Goal: Task Accomplishment & Management: Manage account settings

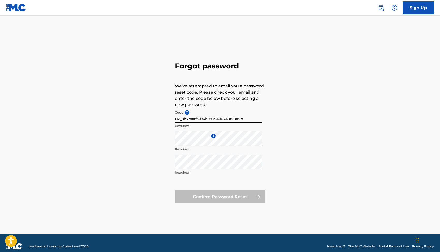
click at [234, 195] on div "Confirm Password Reset" at bounding box center [220, 196] width 91 height 13
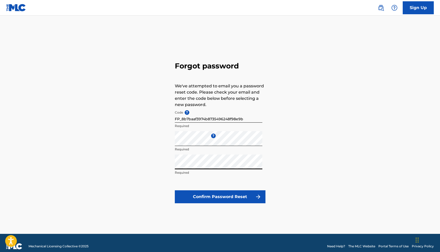
click at [212, 195] on button "Confirm Password Reset" at bounding box center [220, 196] width 91 height 13
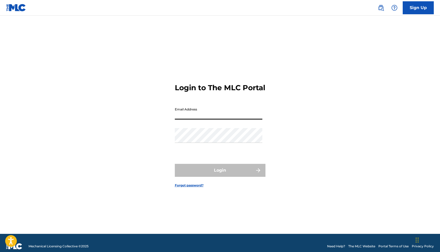
click at [190, 117] on input "Email Address" at bounding box center [219, 112] width 88 height 15
type input "[EMAIL_ADDRESS][DOMAIN_NAME]"
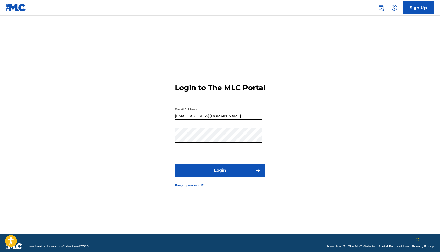
click at [226, 173] on button "Login" at bounding box center [220, 170] width 91 height 13
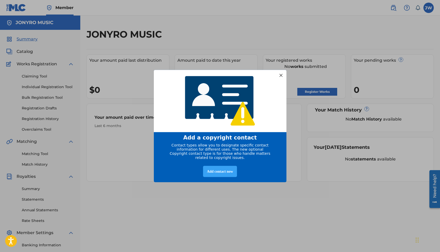
click at [215, 174] on div "Add contact now" at bounding box center [220, 171] width 34 height 11
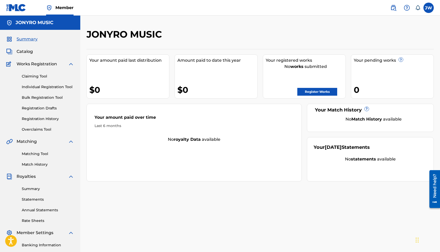
click at [70, 64] on img at bounding box center [71, 64] width 6 height 6
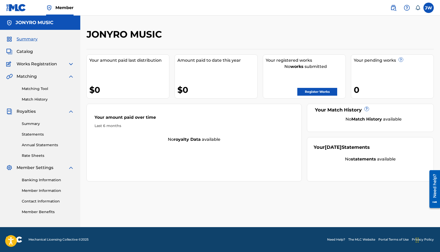
click at [70, 64] on img at bounding box center [71, 64] width 6 height 6
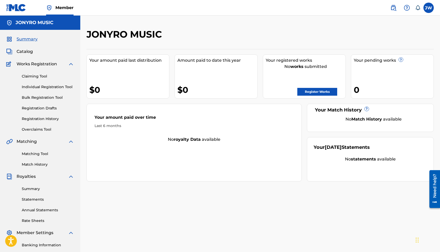
click at [29, 52] on span "Catalog" at bounding box center [25, 51] width 16 height 6
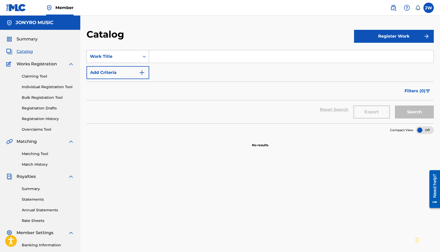
click at [145, 56] on icon "Search Form" at bounding box center [144, 56] width 5 height 5
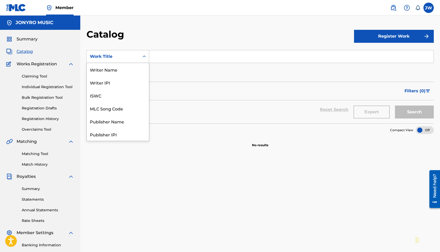
scroll to position [78, 0]
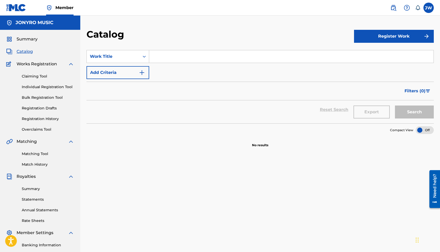
click at [145, 56] on icon "Search Form" at bounding box center [144, 56] width 5 height 5
click at [394, 38] on button "Register Work" at bounding box center [394, 36] width 80 height 13
click at [380, 52] on link "Individual" at bounding box center [394, 53] width 80 height 12
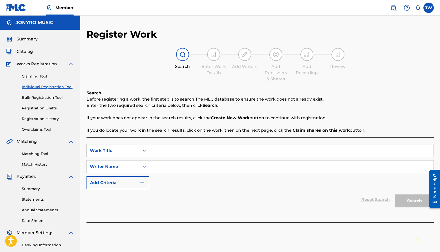
click at [144, 150] on icon "Search Form" at bounding box center [144, 150] width 5 height 5
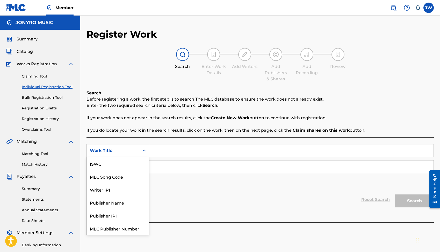
scroll to position [13, 0]
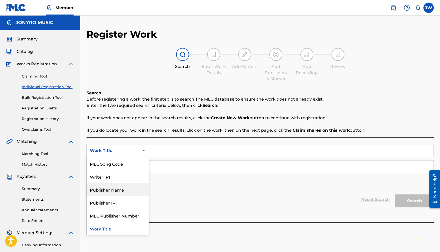
click at [130, 190] on div "Publisher Name" at bounding box center [118, 189] width 62 height 13
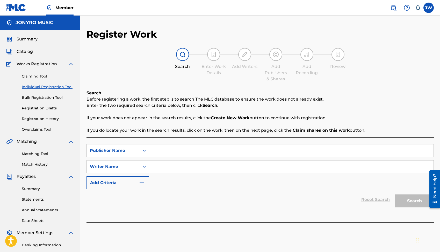
click at [164, 151] on input "Search Form" at bounding box center [291, 150] width 285 height 12
type input "Jonyro Music"
click at [410, 200] on div "Search" at bounding box center [413, 199] width 41 height 21
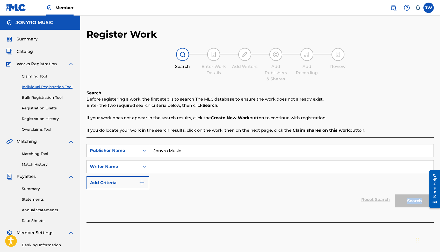
click at [410, 200] on div "Search" at bounding box center [413, 199] width 41 height 21
click at [145, 167] on icon "Search Form" at bounding box center [144, 166] width 5 height 5
click at [168, 167] on input "Search Form" at bounding box center [291, 166] width 285 height 12
type input "[PERSON_NAME]"
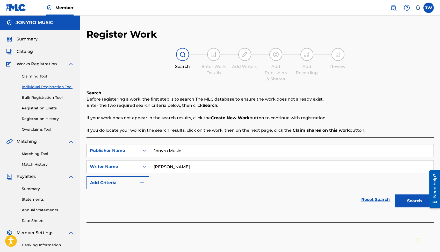
click at [409, 199] on button "Search" at bounding box center [414, 200] width 39 height 13
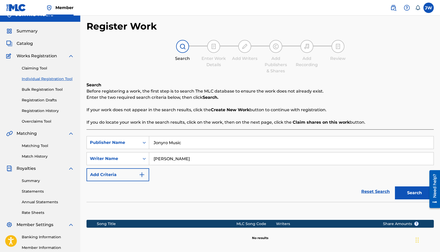
scroll to position [0, 0]
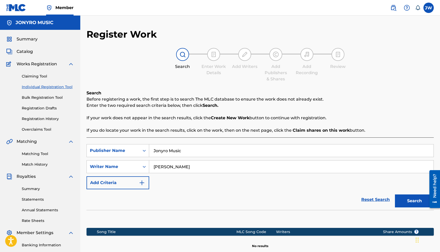
click at [429, 9] on label at bounding box center [429, 8] width 10 height 10
click at [429, 8] on input "[PERSON_NAME] [PERSON_NAME] [EMAIL_ADDRESS][DOMAIN_NAME] Notification Preferenc…" at bounding box center [429, 8] width 0 height 0
click at [384, 100] on p "Before registering a work, the first step is to search The MLC database to ensu…" at bounding box center [261, 99] width 348 height 6
click at [38, 75] on link "Claiming Tool" at bounding box center [48, 76] width 52 height 5
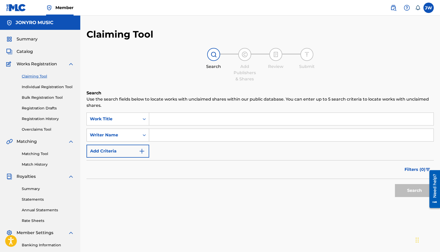
click at [144, 134] on icon "Search Form" at bounding box center [144, 134] width 5 height 5
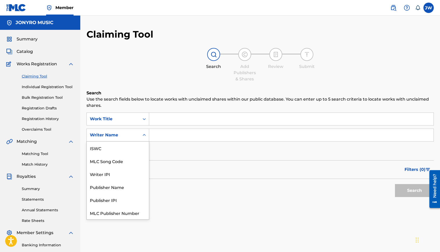
scroll to position [13, 0]
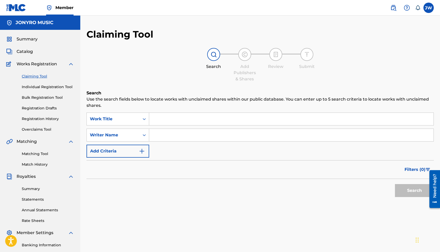
click at [159, 136] on input "Search Form" at bounding box center [291, 135] width 285 height 12
type input "[PERSON_NAME]"
click at [414, 190] on button "Search" at bounding box center [414, 190] width 39 height 13
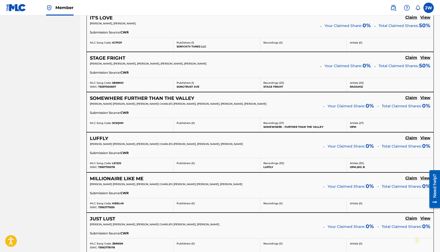
scroll to position [407, 0]
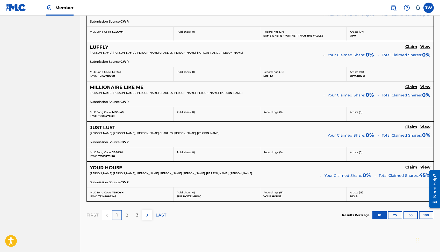
click at [394, 214] on button "25" at bounding box center [395, 215] width 14 height 8
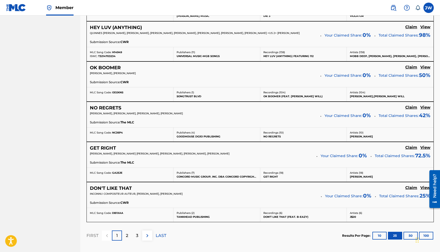
scroll to position [1035, 0]
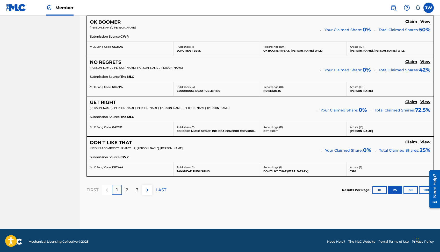
click at [411, 189] on button "50" at bounding box center [411, 190] width 14 height 8
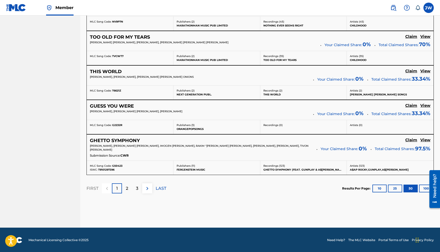
scroll to position [1961, 0]
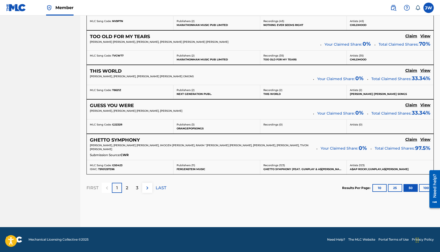
click at [424, 186] on button "100" at bounding box center [426, 188] width 14 height 8
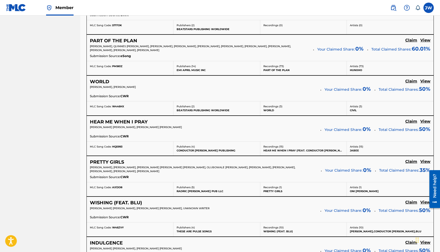
scroll to position [2349, 0]
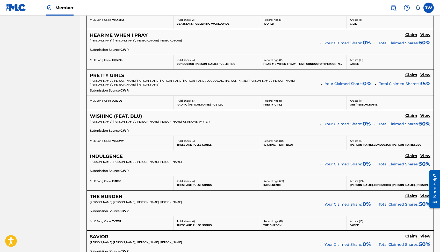
click at [114, 75] on h5 "PRETTY GIRLS" at bounding box center [107, 76] width 34 height 6
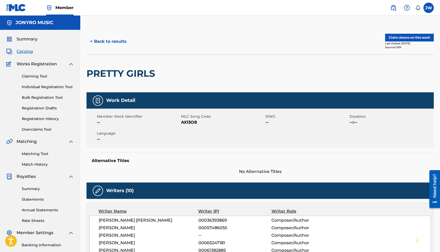
click at [413, 37] on button "Claim shares on this work" at bounding box center [409, 38] width 49 height 8
click at [429, 8] on label at bounding box center [429, 8] width 10 height 10
click at [429, 8] on input "[PERSON_NAME] [PERSON_NAME] [EMAIL_ADDRESS][DOMAIN_NAME] Notification Preferenc…" at bounding box center [429, 8] width 0 height 0
click at [268, 68] on div "PRETTY GIRLS" at bounding box center [261, 73] width 348 height 38
click at [99, 41] on button "< Back to results" at bounding box center [109, 41] width 44 height 13
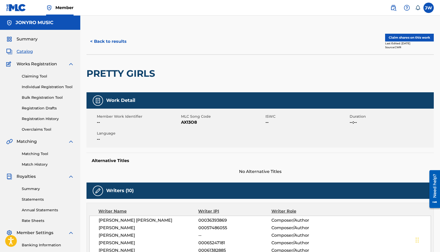
scroll to position [59, 0]
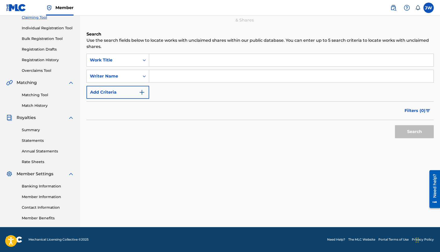
click at [156, 78] on input "Search Form" at bounding box center [291, 76] width 285 height 12
type input "[PERSON_NAME]"
click at [411, 133] on button "Search" at bounding box center [414, 131] width 39 height 13
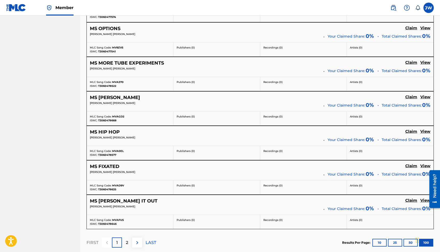
scroll to position [3893, 0]
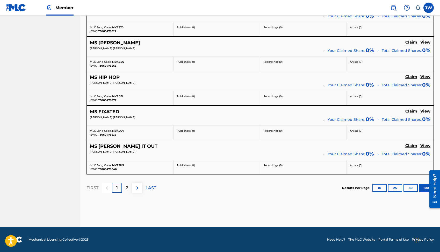
click at [136, 188] on img at bounding box center [137, 188] width 6 height 6
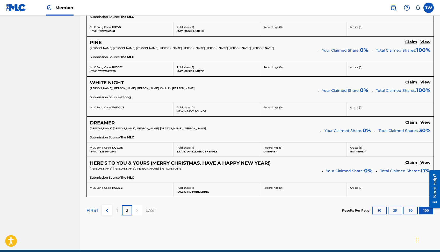
scroll to position [1286, 0]
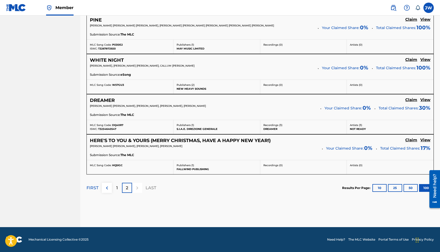
click at [135, 188] on div at bounding box center [137, 188] width 10 height 10
click at [136, 188] on div at bounding box center [137, 188] width 10 height 10
click at [151, 187] on p "LAST" at bounding box center [151, 188] width 11 height 6
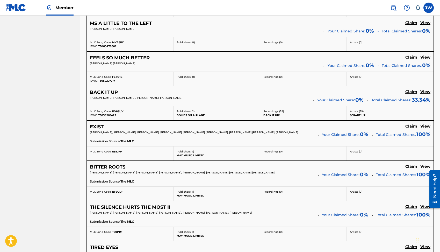
scroll to position [142, 0]
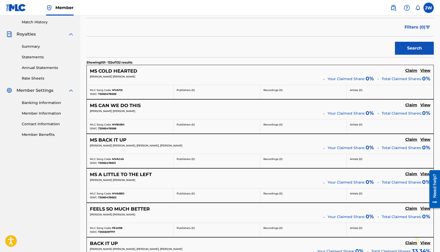
click at [428, 8] on label at bounding box center [429, 8] width 10 height 10
click at [429, 8] on input "[PERSON_NAME] [PERSON_NAME] [EMAIL_ADDRESS][DOMAIN_NAME] Notification Preferenc…" at bounding box center [429, 8] width 0 height 0
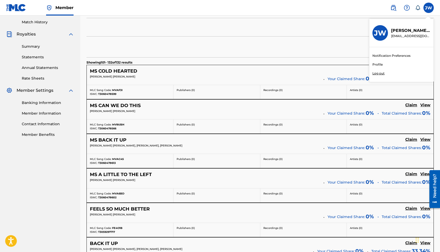
click at [382, 72] on p "Log out" at bounding box center [379, 73] width 12 height 5
click at [429, 8] on input "[PERSON_NAME] [PERSON_NAME] [EMAIL_ADDRESS][DOMAIN_NAME] Notification Preferenc…" at bounding box center [429, 8] width 0 height 0
